Goal: Information Seeking & Learning: Learn about a topic

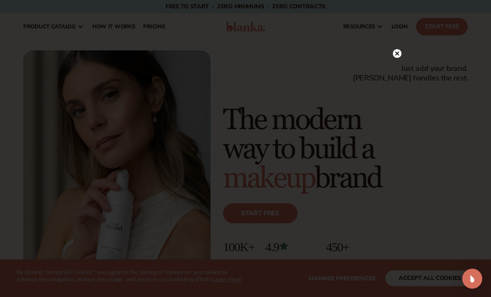
click at [341, 50] on icon at bounding box center [397, 53] width 9 height 9
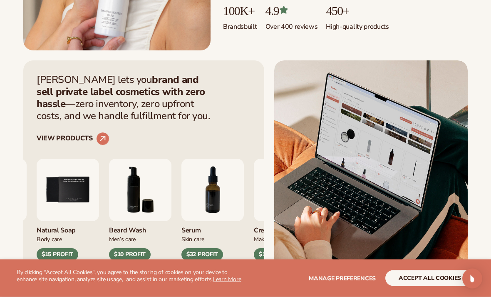
scroll to position [239, 0]
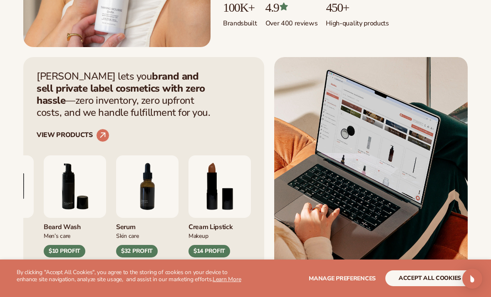
click at [34, 228] on div "Natural Soap" at bounding box center [2, 225] width 62 height 14
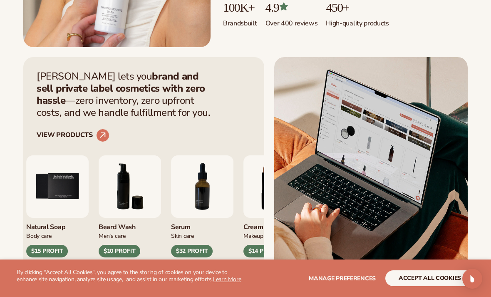
click at [48, 232] on div "Body Care" at bounding box center [57, 235] width 62 height 9
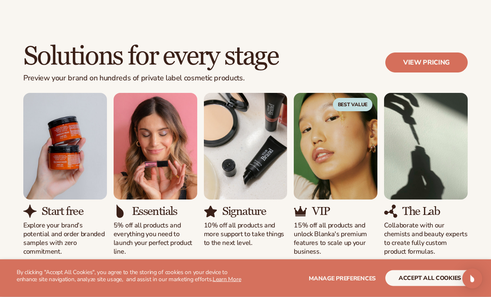
scroll to position [684, 0]
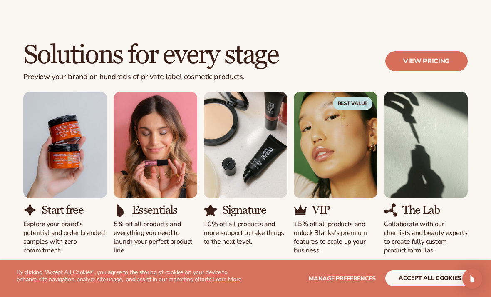
click at [74, 228] on p "Explore your brand’s potential and order branded samples with zero commitment." at bounding box center [65, 237] width 84 height 35
click at [69, 191] on img "1 / 5" at bounding box center [65, 145] width 84 height 107
click at [341, 67] on link "View pricing" at bounding box center [427, 61] width 82 height 20
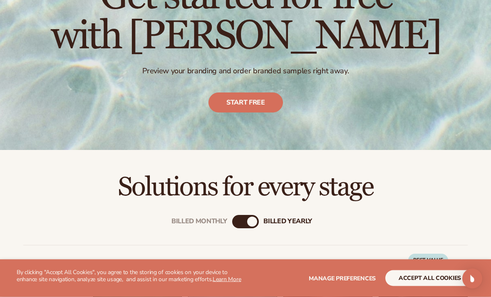
scroll to position [102, 0]
click at [256, 102] on link "Start free" at bounding box center [246, 102] width 75 height 20
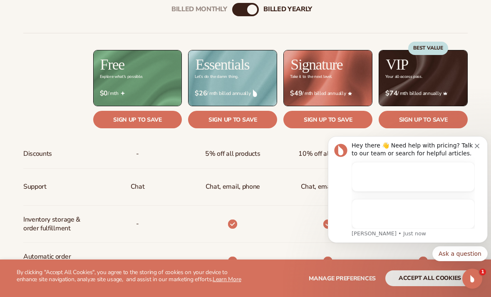
scroll to position [0, 0]
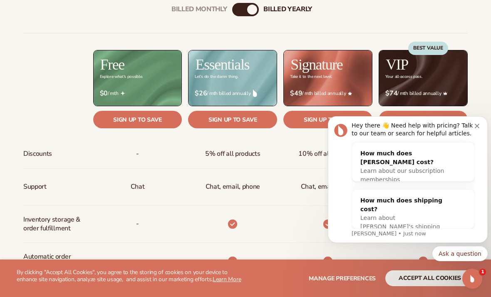
click at [478, 128] on icon "Dismiss notification" at bounding box center [477, 126] width 5 height 5
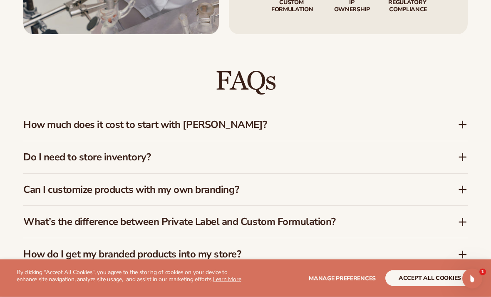
click at [443, 126] on div "How much does it cost to start with Blanka?" at bounding box center [240, 125] width 435 height 12
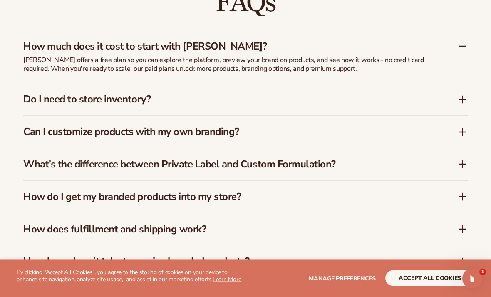
click at [454, 104] on div "Do I need to store inventory?" at bounding box center [245, 100] width 445 height 32
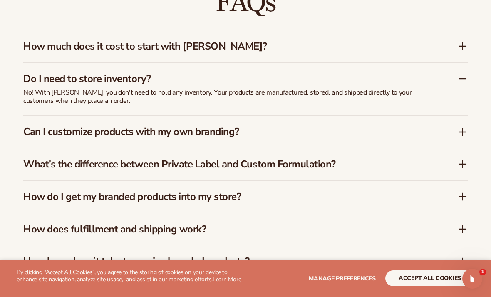
click at [458, 97] on div "Do I need to store inventory? No! With Blanka, you don't need to hold any inven…" at bounding box center [245, 89] width 445 height 52
click at [427, 133] on h3 "Can I customize products with my own branding?" at bounding box center [228, 132] width 410 height 12
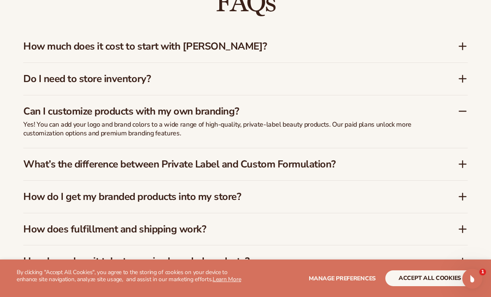
click at [432, 128] on p "Yes! You can add your logo and brand colors to a wide range of high-quality, pr…" at bounding box center [231, 128] width 417 height 17
click at [408, 175] on div "What’s the difference between Private Label and Custom Formulation?" at bounding box center [245, 164] width 445 height 32
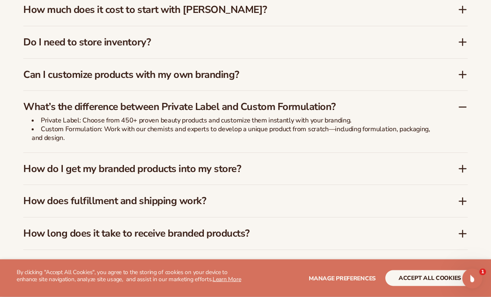
scroll to position [1234, 0]
click at [403, 171] on div "How do I get my branded products into my store?" at bounding box center [245, 169] width 445 height 32
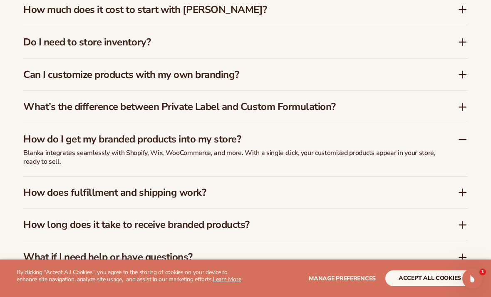
click at [459, 139] on icon at bounding box center [463, 140] width 10 height 10
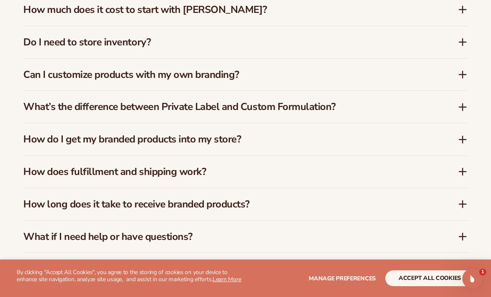
click at [420, 188] on div "How long does it take to receive branded products?" at bounding box center [245, 204] width 445 height 32
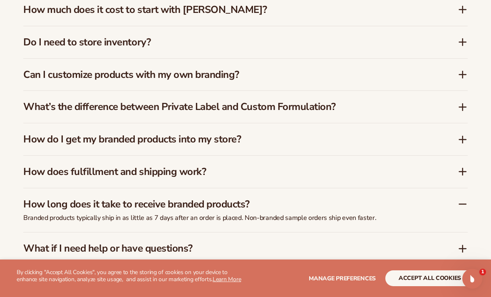
click at [421, 172] on h3 "How does fulfillment and shipping work?" at bounding box center [228, 172] width 410 height 12
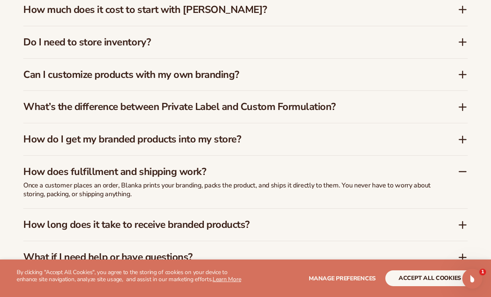
click at [453, 169] on div "How does fulfillment and shipping work?" at bounding box center [240, 172] width 435 height 12
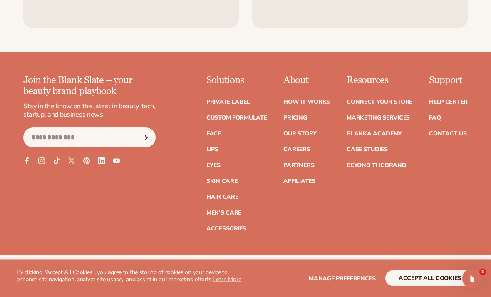
scroll to position [1680, 0]
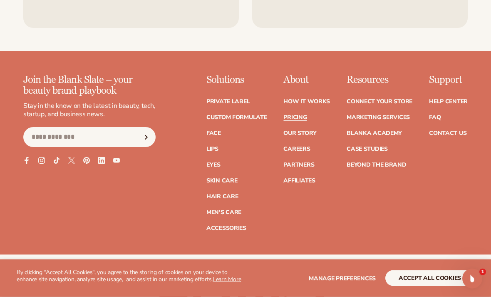
click at [239, 106] on ul "Private label Custom formulate Face Lips Eyes Skin Care" at bounding box center [237, 161] width 61 height 141
click at [213, 146] on link "Lips" at bounding box center [213, 149] width 12 height 6
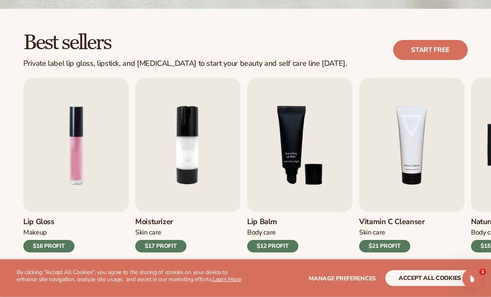
scroll to position [215, 0]
click at [52, 247] on div "$16 PROFIT" at bounding box center [48, 246] width 51 height 12
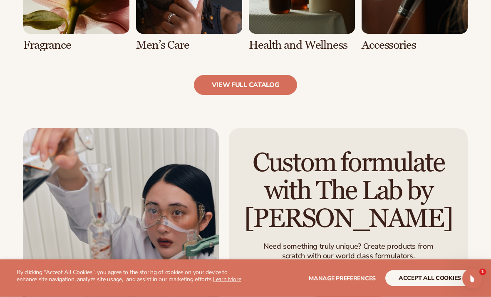
scroll to position [843, 0]
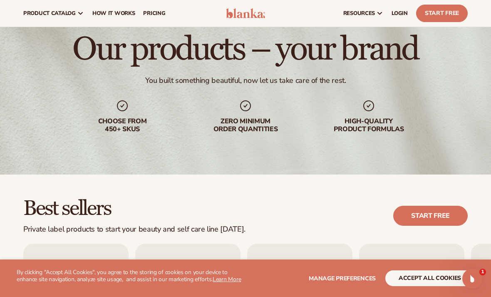
scroll to position [47, 0]
